Goal: Check status

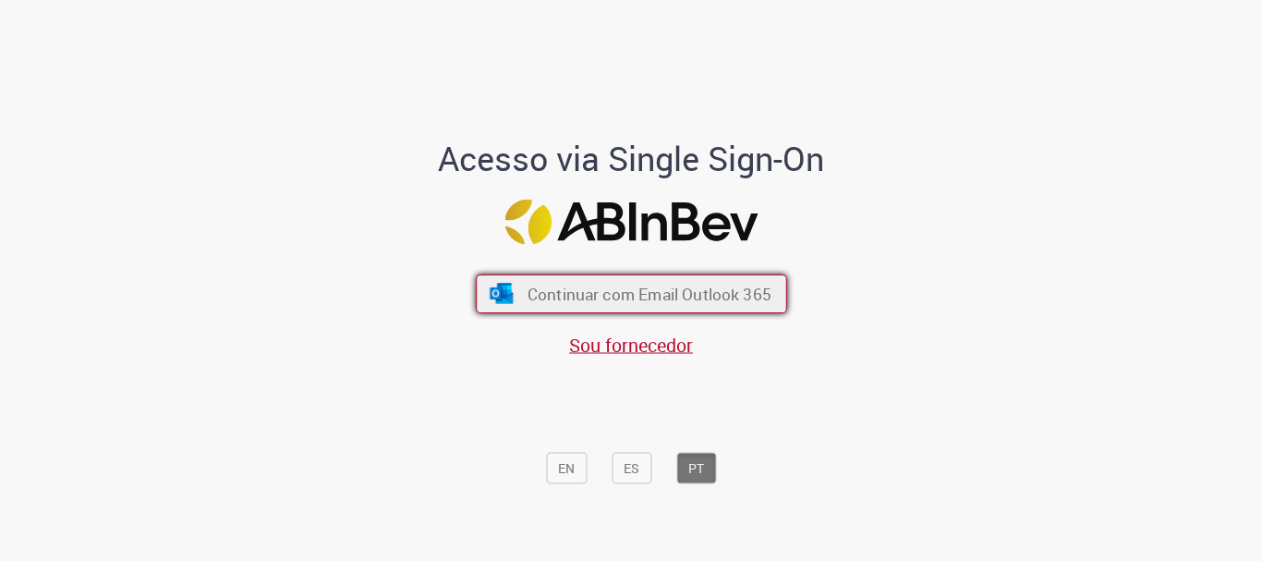
click at [528, 287] on span "Continuar com Email Outlook 365" at bounding box center [649, 294] width 244 height 21
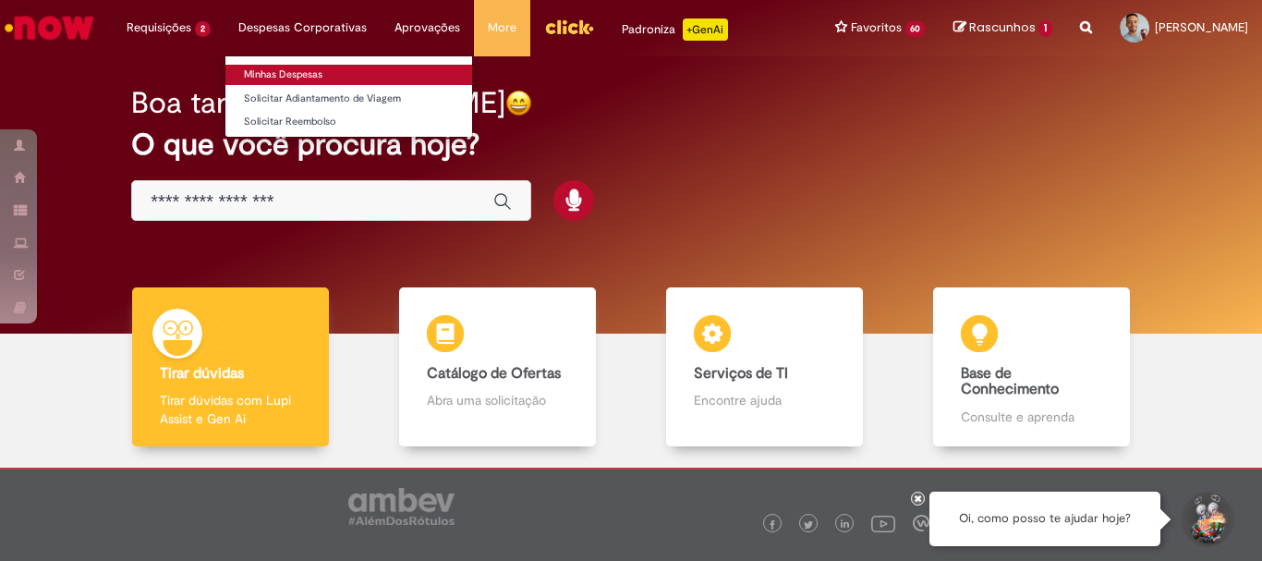
click at [262, 73] on link "Minhas Despesas" at bounding box center [348, 75] width 247 height 20
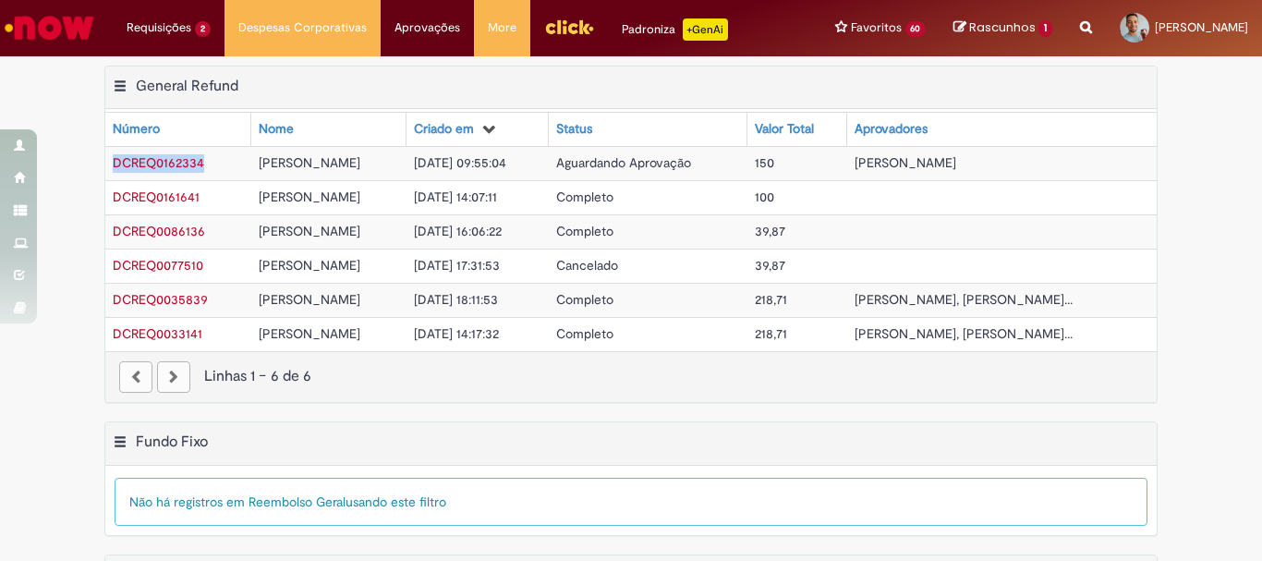
drag, startPoint x: 103, startPoint y: 182, endPoint x: 197, endPoint y: 179, distance: 93.4
click at [197, 179] on td "DCREQ0162334" at bounding box center [178, 163] width 146 height 34
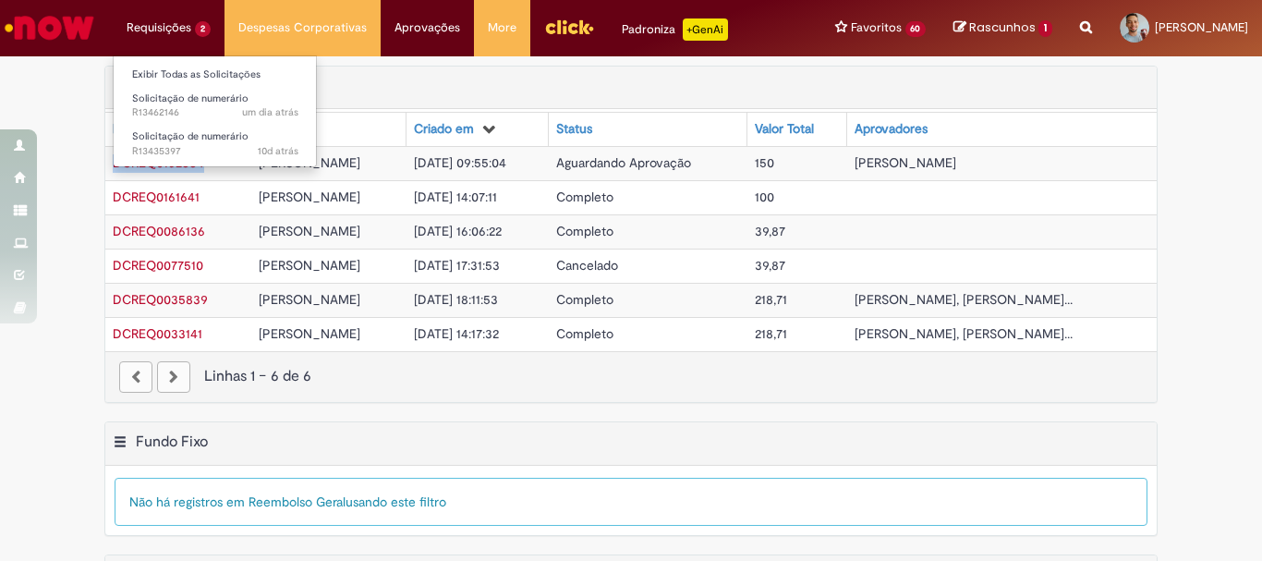
copy span "DCREQ0162334"
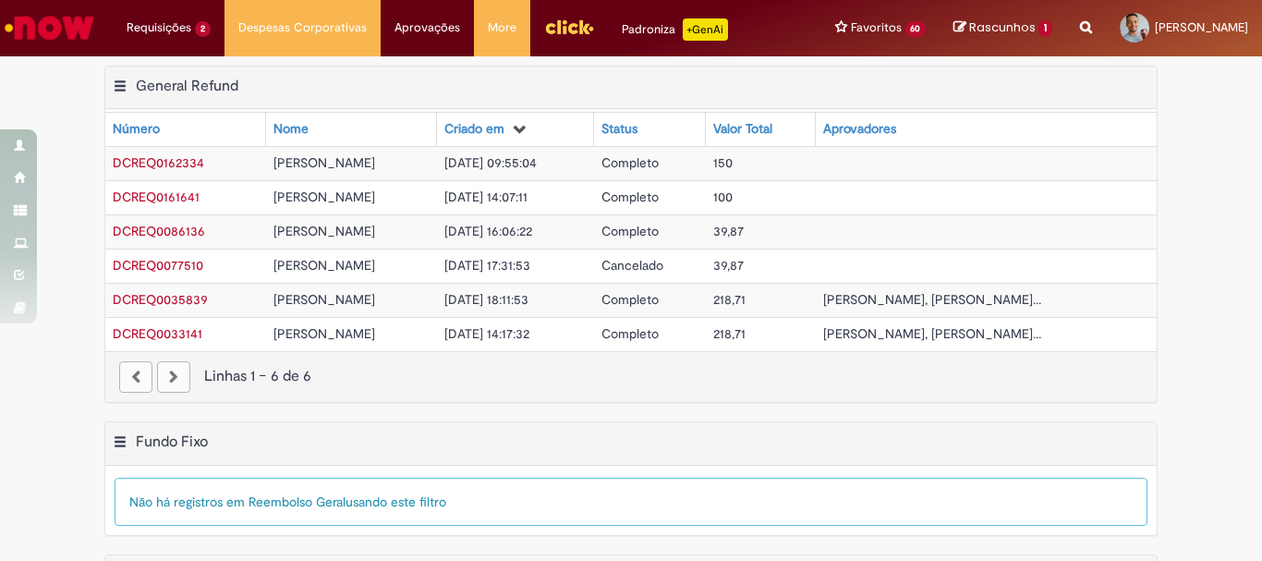
click at [273, 171] on span "[PERSON_NAME]" at bounding box center [324, 162] width 102 height 17
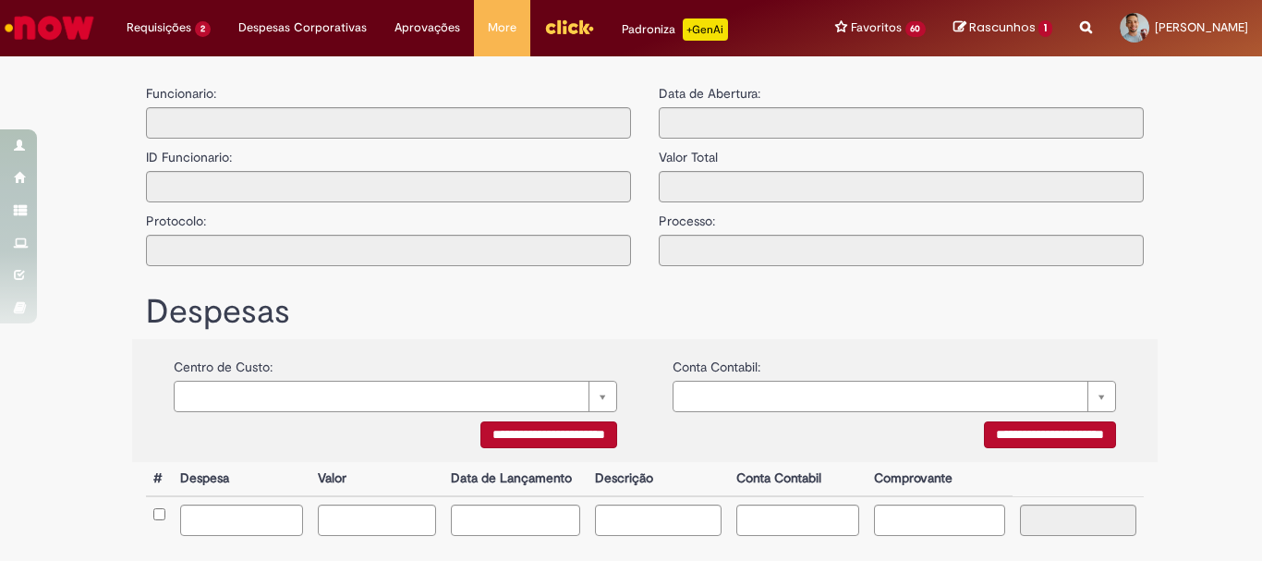
type input "**********"
